Goal: Find specific page/section

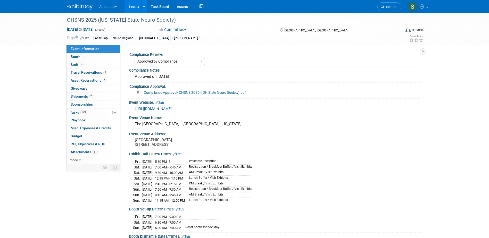
select select "Approved by Compliance"
select select "Neuro"
click at [390, 5] on span "Search" at bounding box center [390, 7] width 12 height 4
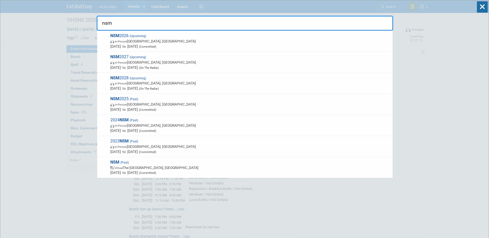
type input "nsm"
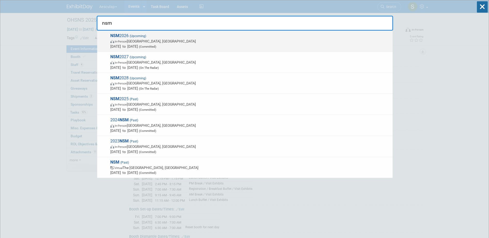
click at [196, 43] on span "In-Person [GEOGRAPHIC_DATA], [GEOGRAPHIC_DATA]" at bounding box center [250, 41] width 280 height 5
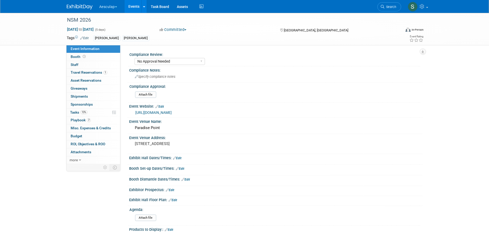
select select "No Approval Needed"
select select "Misc. Company Functions"
